Goal: Task Accomplishment & Management: Manage account settings

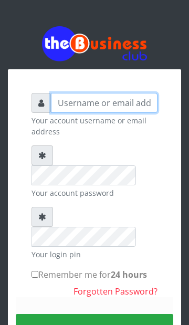
click at [110, 103] on input "text" at bounding box center [104, 103] width 106 height 20
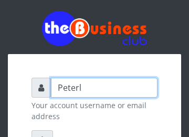
type input "Peterlo"
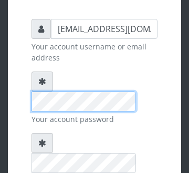
scroll to position [63, 0]
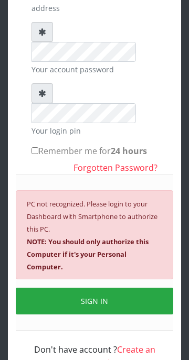
scroll to position [142, 0]
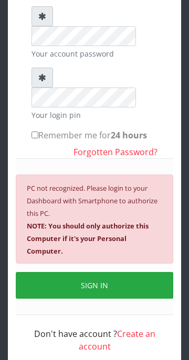
click at [121, 272] on button "SIGN IN" at bounding box center [94, 285] width 157 height 27
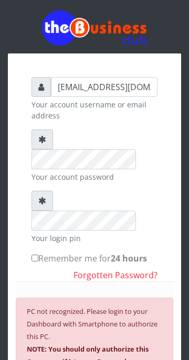
scroll to position [16, 0]
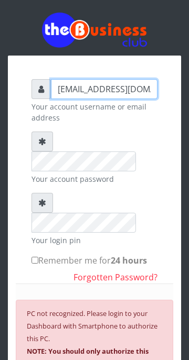
click at [142, 89] on input "[EMAIL_ADDRESS][DOMAIN_NAME]" at bounding box center [104, 89] width 106 height 20
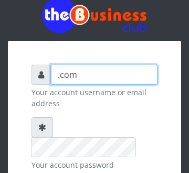
click at [107, 74] on input ".com" at bounding box center [104, 75] width 106 height 20
type input "."
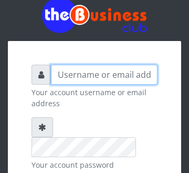
type input "[EMAIL_ADDRESS][DOMAIN_NAME]"
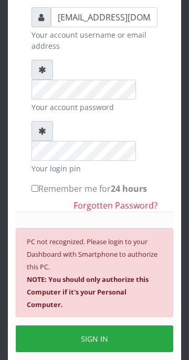
click at [114, 324] on button "SIGN IN" at bounding box center [94, 339] width 157 height 27
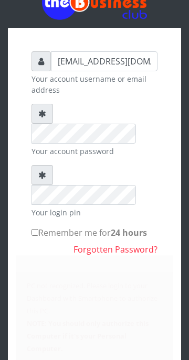
scroll to position [88, 0]
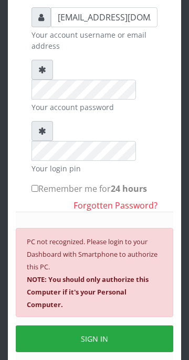
click at [148, 250] on div "PC not recognized. Please login to your Dashboard with Smartphone to authorize …" at bounding box center [94, 272] width 157 height 89
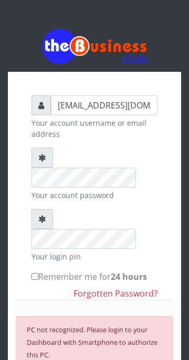
scroll to position [1, 0]
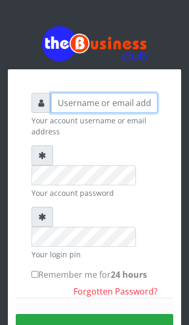
click at [116, 104] on input "text" at bounding box center [104, 103] width 106 height 20
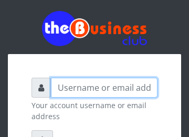
type input "[EMAIL_ADDRESS][DOMAIN_NAME]"
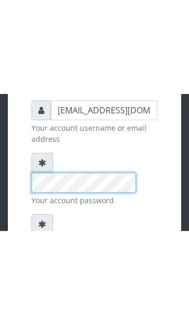
scroll to position [42, 0]
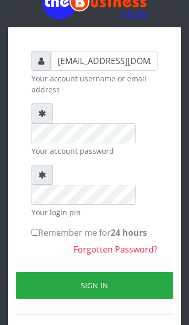
click at [134, 272] on button "Sign in" at bounding box center [94, 285] width 157 height 27
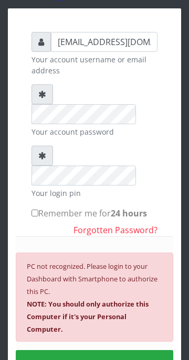
scroll to position [142, 0]
